Goal: Task Accomplishment & Management: Complete application form

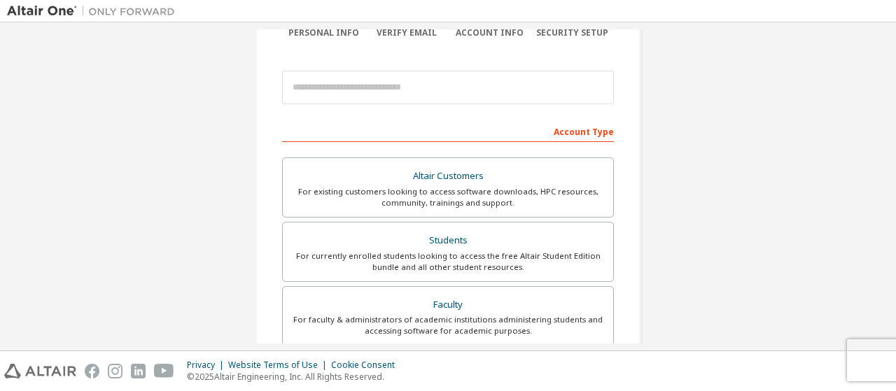
scroll to position [140, 0]
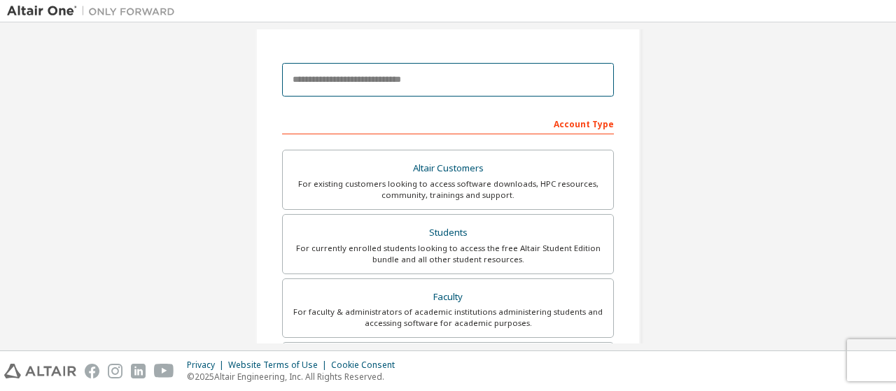
click at [432, 81] on input "email" at bounding box center [448, 80] width 332 height 34
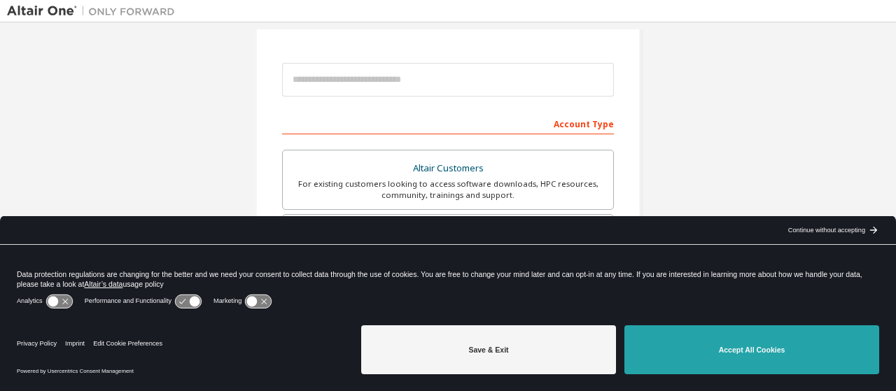
click at [745, 354] on button "Accept All Cookies" at bounding box center [752, 350] width 255 height 49
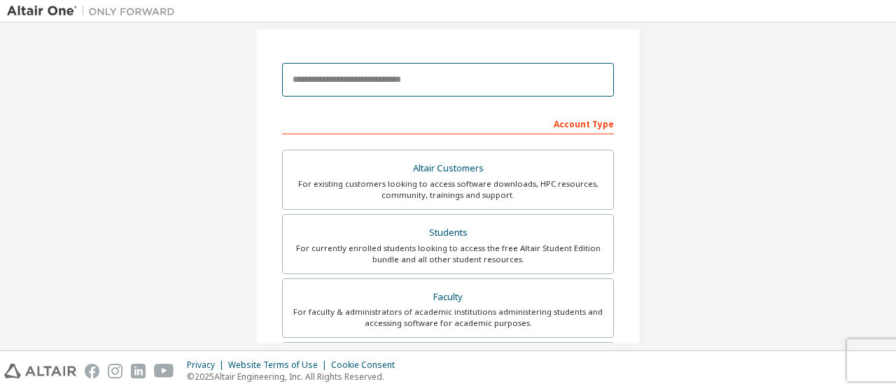
click at [344, 90] on input "email" at bounding box center [448, 80] width 332 height 34
type input "**********"
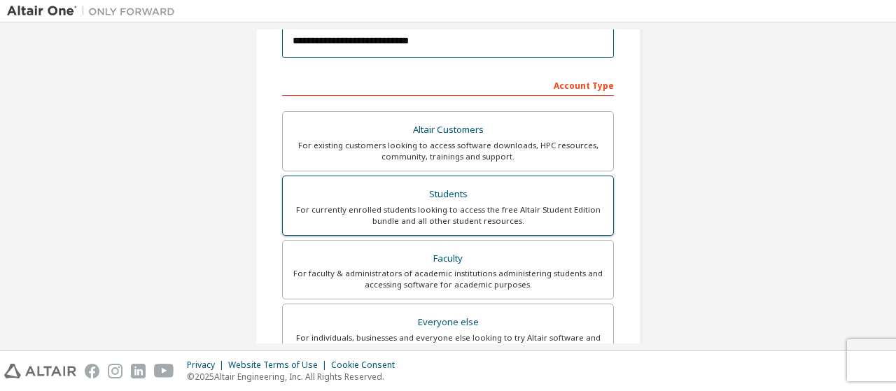
scroll to position [280, 0]
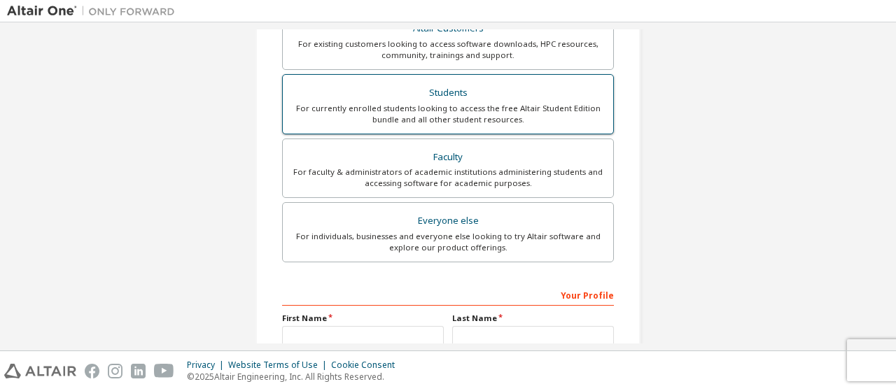
click at [543, 105] on div "For currently enrolled students looking to access the free Altair Student Editi…" at bounding box center [448, 114] width 314 height 22
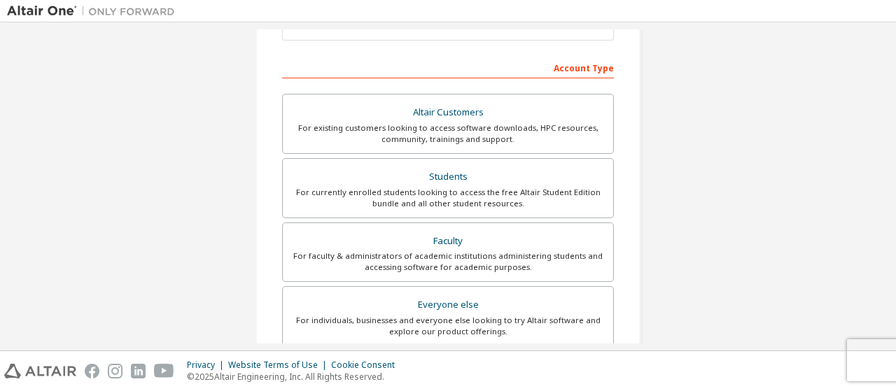
scroll to position [350, 0]
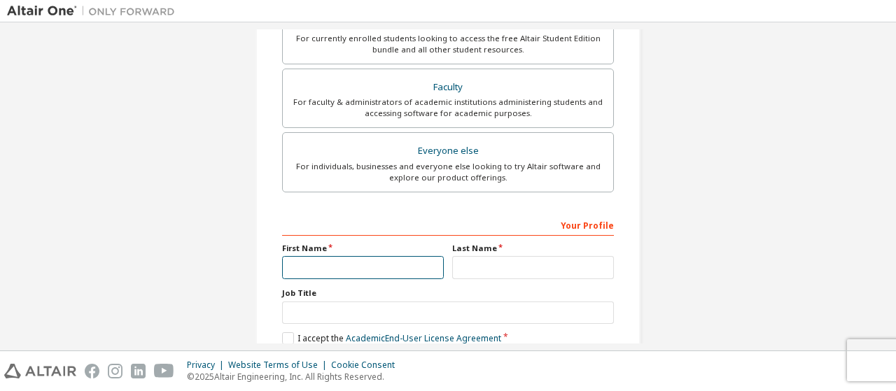
click at [382, 257] on input "text" at bounding box center [363, 267] width 162 height 23
type input "******"
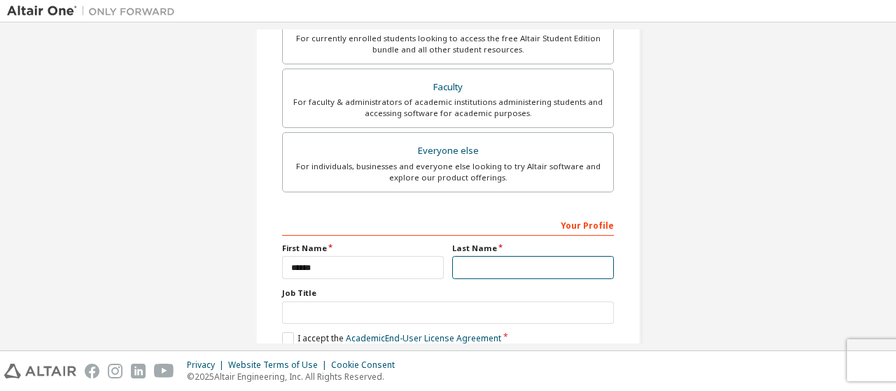
click at [520, 268] on input "text" at bounding box center [533, 267] width 162 height 23
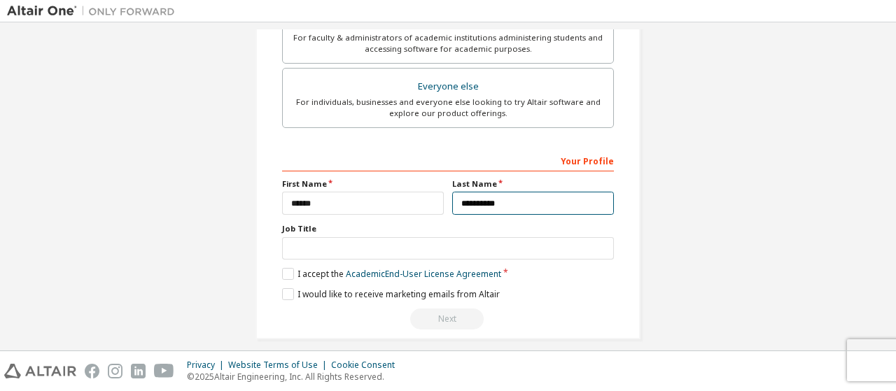
scroll to position [423, 0]
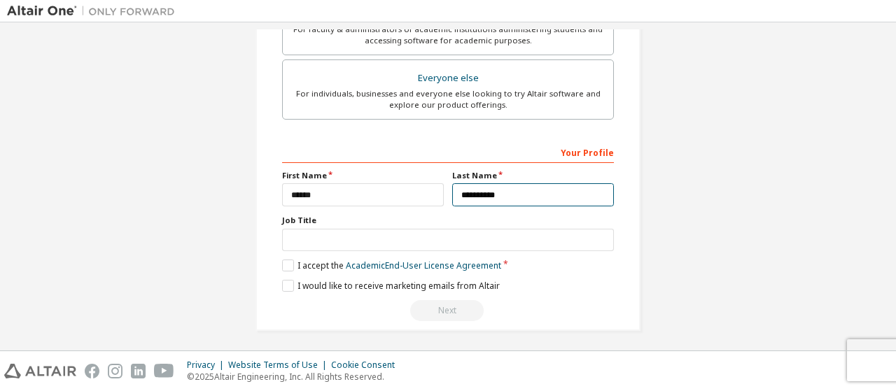
type input "**********"
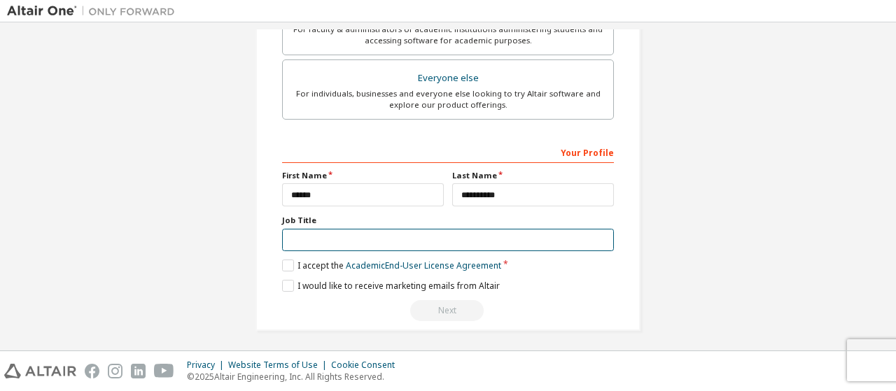
click at [337, 235] on input "text" at bounding box center [448, 240] width 332 height 23
type input "**********"
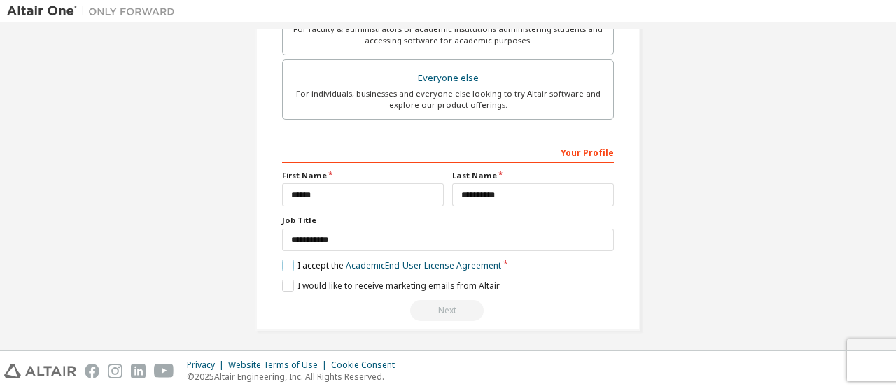
click at [284, 262] on label "I accept the Academic End-User License Agreement" at bounding box center [391, 266] width 219 height 12
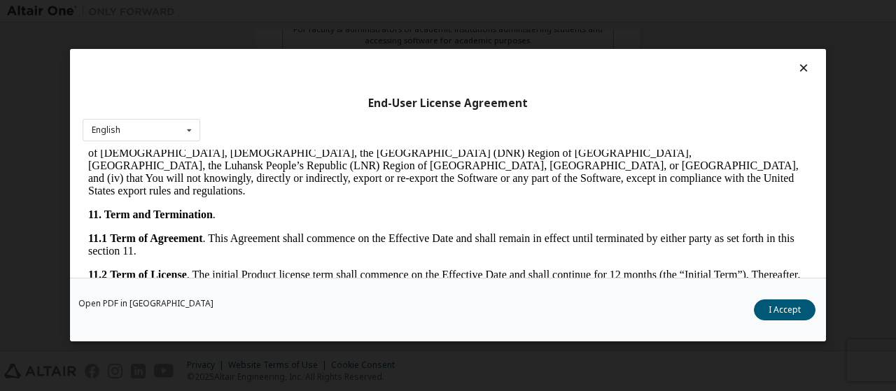
scroll to position [2311, 0]
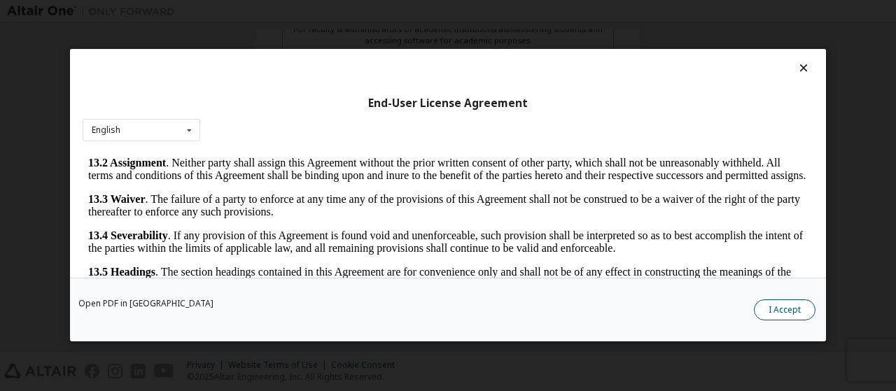
click at [787, 307] on button "I Accept" at bounding box center [785, 310] width 62 height 21
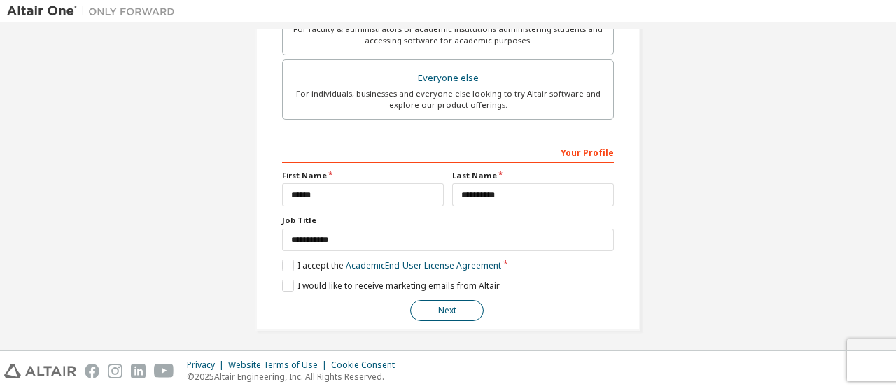
click at [455, 305] on button "Next" at bounding box center [447, 310] width 74 height 21
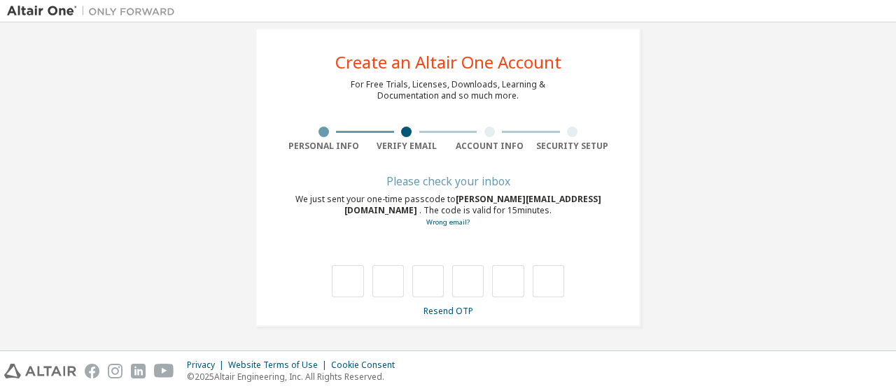
scroll to position [18, 0]
type input "*"
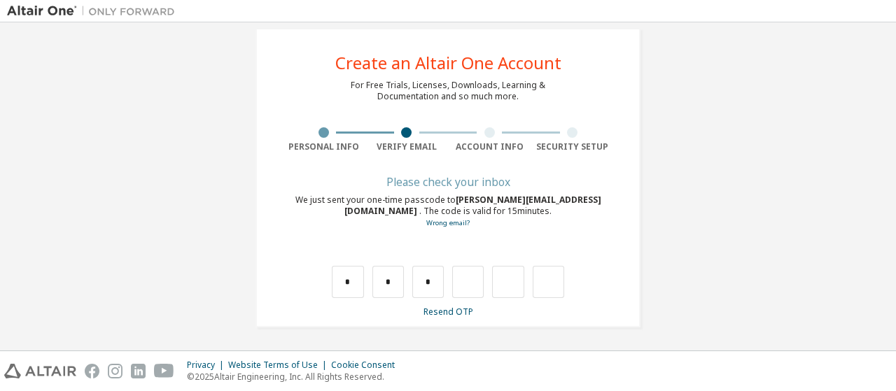
type input "*"
